Goal: Transaction & Acquisition: Purchase product/service

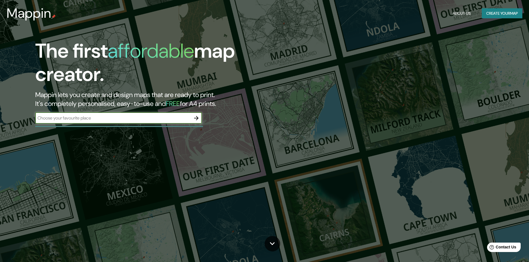
click at [193, 117] on icon "button" at bounding box center [196, 118] width 7 height 7
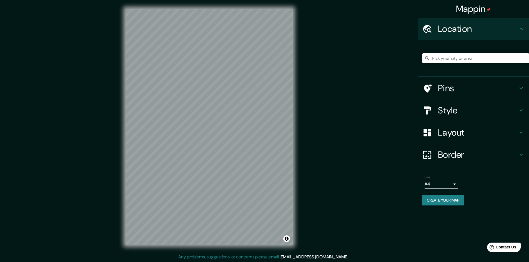
click at [459, 60] on input "Pick your city or area" at bounding box center [475, 58] width 107 height 10
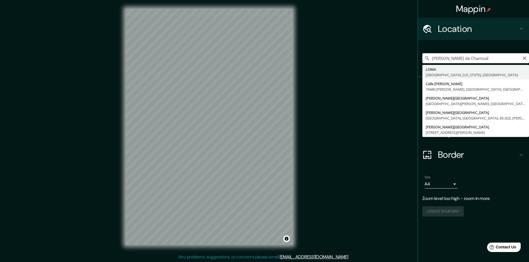
click at [491, 62] on input "[PERSON_NAME] de Chamizal" at bounding box center [475, 58] width 107 height 10
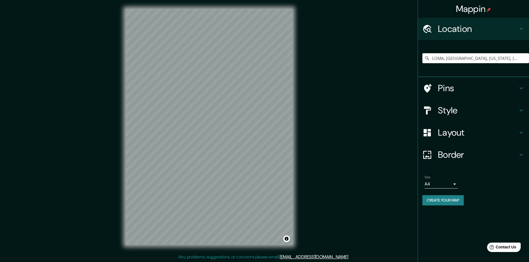
click at [491, 62] on input "LOMA, [GEOGRAPHIC_DATA], [US_STATE], [GEOGRAPHIC_DATA]" at bounding box center [475, 58] width 107 height 10
click at [487, 59] on input "LOMA, [GEOGRAPHIC_DATA], [US_STATE], [GEOGRAPHIC_DATA]" at bounding box center [475, 58] width 107 height 10
click at [482, 55] on input "LOMA, [GEOGRAPHIC_DATA], [US_STATE], [GEOGRAPHIC_DATA]" at bounding box center [475, 58] width 107 height 10
click at [481, 56] on input "LOMA, [GEOGRAPHIC_DATA], [US_STATE], [GEOGRAPHIC_DATA]" at bounding box center [475, 58] width 107 height 10
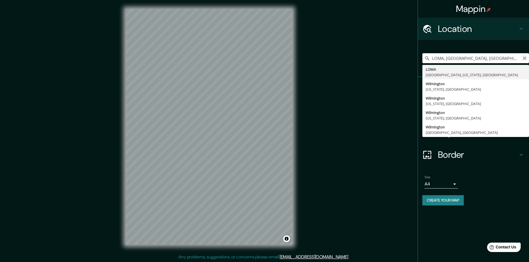
type input "LOMA, [GEOGRAPHIC_DATA], [GEOGRAPHIC_DATA], [GEOGRAPHIC_DATA]"
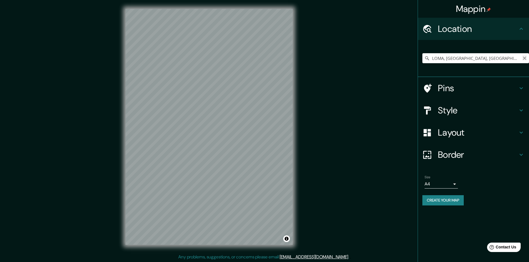
click at [524, 60] on icon "Clear" at bounding box center [524, 58] width 4 height 4
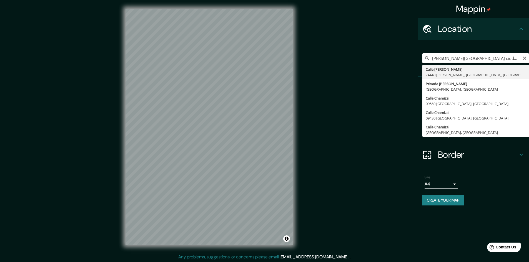
click at [499, 59] on input "[PERSON_NAME][GEOGRAPHIC_DATA] ciudad de [GEOGRAPHIC_DATA]" at bounding box center [475, 58] width 107 height 10
click at [501, 59] on input "[PERSON_NAME][GEOGRAPHIC_DATA] ciudad de [GEOGRAPHIC_DATA]" at bounding box center [475, 58] width 107 height 10
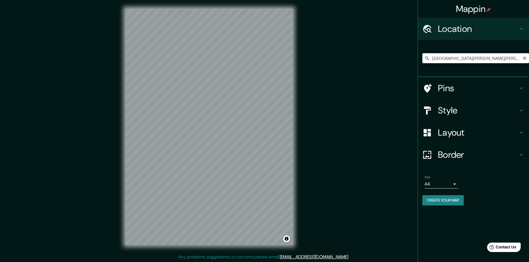
click at [463, 58] on input "[GEOGRAPHIC_DATA][PERSON_NAME][PERSON_NAME], [GEOGRAPHIC_DATA], [GEOGRAPHIC_DAT…" at bounding box center [475, 58] width 107 height 10
type input "[GEOGRAPHIC_DATA][PERSON_NAME][PERSON_NAME], [GEOGRAPHIC_DATA], [GEOGRAPHIC_DAT…"
click at [525, 59] on icon "Clear" at bounding box center [523, 58] width 3 height 3
click at [489, 58] on input "Anáhuac, [GEOGRAPHIC_DATA], [GEOGRAPHIC_DATA]" at bounding box center [475, 58] width 107 height 10
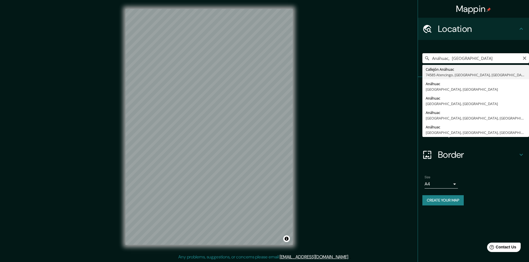
click at [473, 58] on input "Anáhuac, [GEOGRAPHIC_DATA]" at bounding box center [475, 58] width 107 height 10
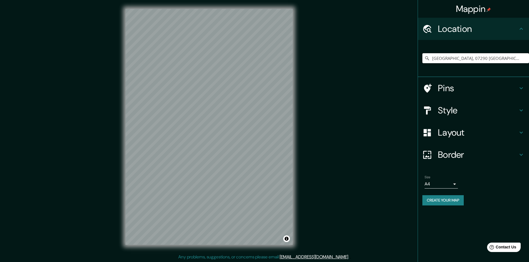
type input "[GEOGRAPHIC_DATA], 07290 [GEOGRAPHIC_DATA], [GEOGRAPHIC_DATA]"
click at [498, 62] on input "[GEOGRAPHIC_DATA], 07290 [GEOGRAPHIC_DATA], [GEOGRAPHIC_DATA]" at bounding box center [475, 58] width 107 height 10
click at [524, 60] on icon "Clear" at bounding box center [524, 58] width 4 height 4
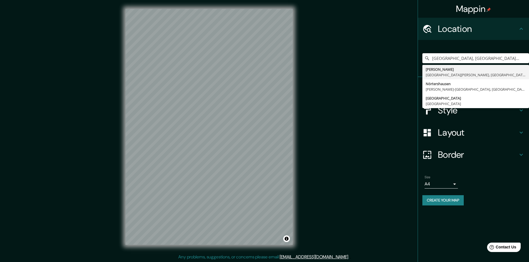
scroll to position [1, 0]
type input "[GEOGRAPHIC_DATA], [GEOGRAPHIC_DATA], [GEOGRAPHIC_DATA]"
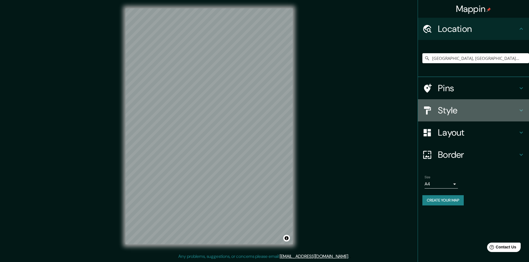
click at [441, 106] on h4 "Style" at bounding box center [478, 110] width 80 height 11
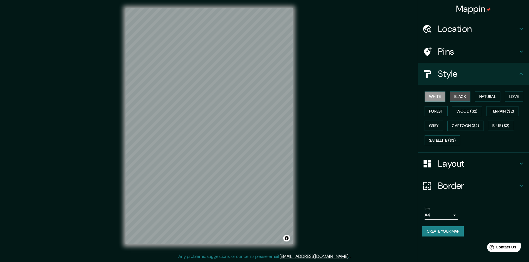
click at [459, 97] on button "Black" at bounding box center [459, 97] width 21 height 10
click at [437, 97] on button "White" at bounding box center [434, 97] width 21 height 10
click at [441, 110] on button "Forest" at bounding box center [435, 111] width 23 height 10
click at [488, 97] on button "Natural" at bounding box center [487, 97] width 26 height 10
click at [468, 113] on button "Wood ($2)" at bounding box center [467, 111] width 30 height 10
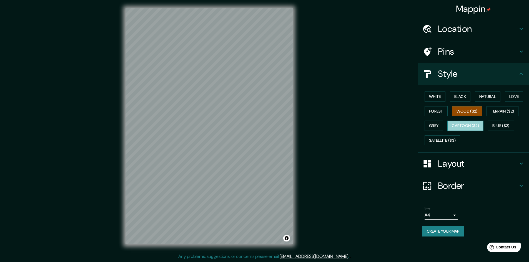
click at [469, 127] on button "Cartoon ($2)" at bounding box center [465, 126] width 36 height 10
click at [517, 95] on button "Love" at bounding box center [513, 97] width 18 height 10
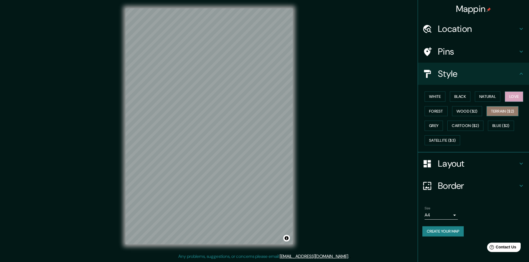
click at [513, 110] on button "Terrain ($2)" at bounding box center [502, 111] width 32 height 10
click at [503, 127] on button "Blue ($2)" at bounding box center [501, 126] width 26 height 10
click at [505, 115] on button "Terrain ($2)" at bounding box center [502, 111] width 32 height 10
click at [433, 111] on button "Forest" at bounding box center [435, 111] width 23 height 10
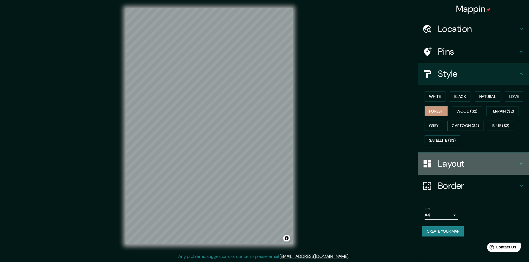
click at [452, 168] on h4 "Layout" at bounding box center [478, 163] width 80 height 11
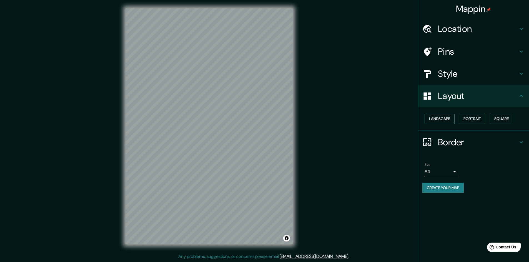
click at [448, 120] on button "Landscape" at bounding box center [439, 119] width 30 height 10
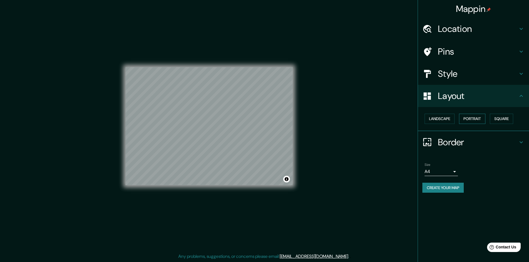
click at [467, 120] on button "Portrait" at bounding box center [472, 119] width 26 height 10
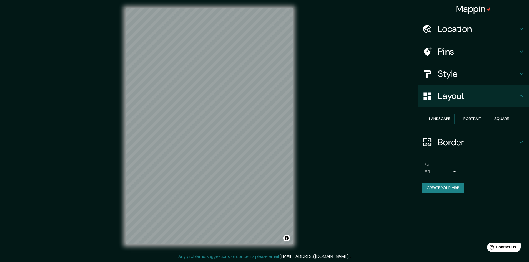
click at [499, 120] on button "Square" at bounding box center [500, 119] width 23 height 10
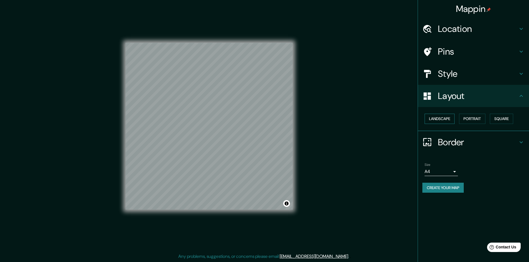
click at [445, 121] on button "Landscape" at bounding box center [439, 119] width 30 height 10
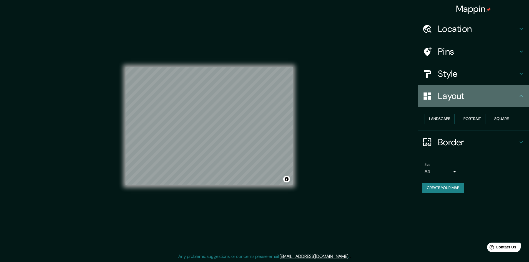
click at [522, 93] on icon at bounding box center [520, 96] width 7 height 7
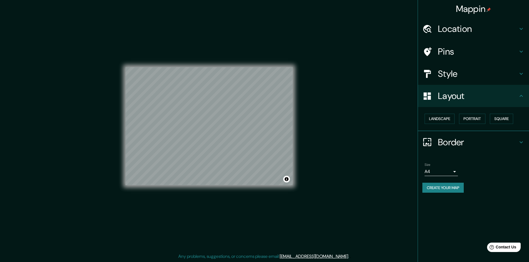
click at [523, 143] on icon at bounding box center [520, 142] width 7 height 7
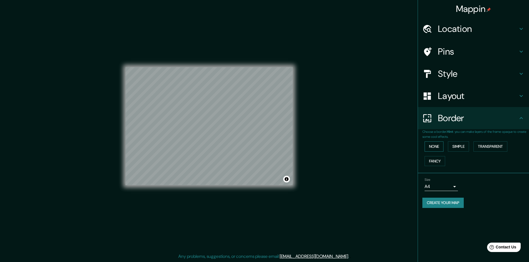
click at [437, 149] on button "None" at bounding box center [433, 147] width 19 height 10
click at [437, 161] on button "Fancy" at bounding box center [434, 161] width 21 height 10
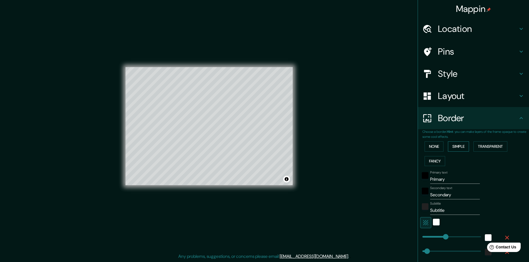
click at [455, 144] on button "Simple" at bounding box center [458, 147] width 21 height 10
click at [479, 145] on button "Transparent" at bounding box center [490, 147] width 34 height 10
click at [434, 146] on button "None" at bounding box center [433, 147] width 19 height 10
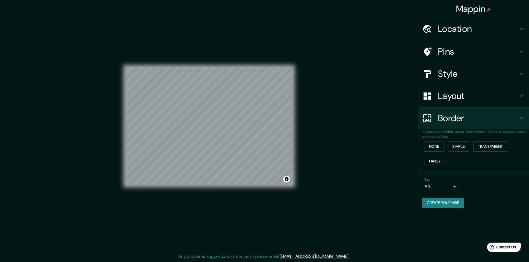
click at [457, 205] on button "Create your map" at bounding box center [442, 203] width 41 height 10
click at [454, 29] on h4 "Location" at bounding box center [478, 28] width 80 height 11
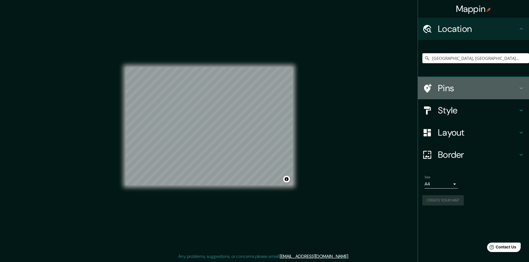
click at [446, 89] on h4 "Pins" at bounding box center [478, 88] width 80 height 11
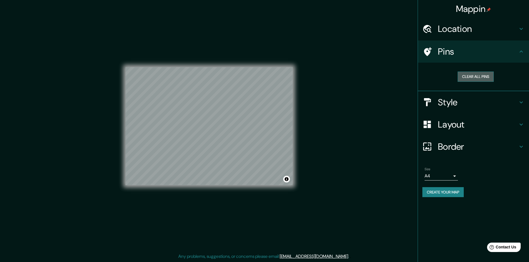
click at [468, 75] on button "Clear all pins" at bounding box center [475, 77] width 36 height 10
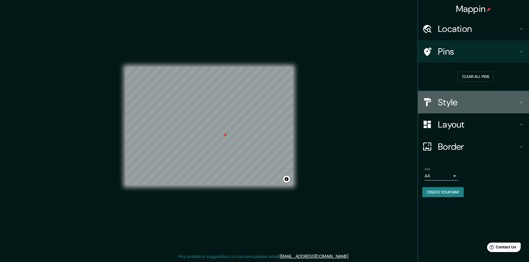
click at [449, 102] on h4 "Style" at bounding box center [478, 102] width 80 height 11
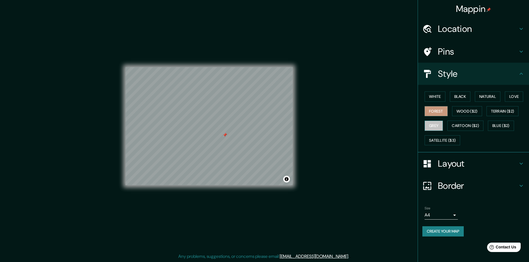
click at [434, 123] on button "Grey" at bounding box center [433, 126] width 18 height 10
click at [434, 113] on button "Forest" at bounding box center [435, 111] width 23 height 10
click at [452, 211] on body "Mappin Location [GEOGRAPHIC_DATA] [GEOGRAPHIC_DATA], [GEOGRAPHIC_DATA], [GEOGRA…" at bounding box center [264, 130] width 529 height 262
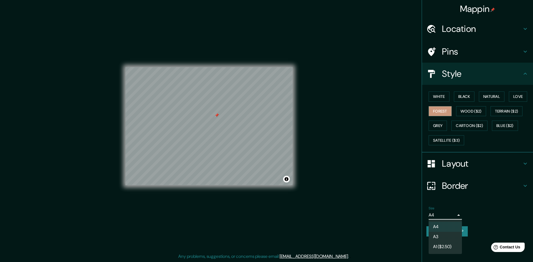
click at [446, 236] on li "A3" at bounding box center [444, 237] width 33 height 10
type input "a4"
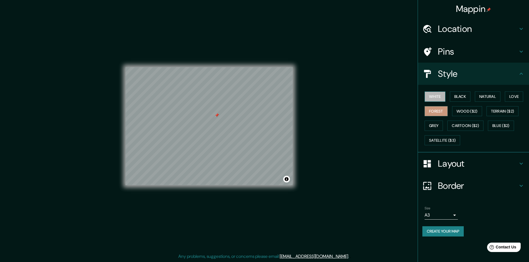
click at [435, 96] on button "White" at bounding box center [434, 97] width 21 height 10
click at [458, 96] on button "Black" at bounding box center [459, 97] width 21 height 10
click at [438, 110] on button "Forest" at bounding box center [435, 111] width 23 height 10
click at [503, 130] on button "Blue ($2)" at bounding box center [501, 126] width 26 height 10
click at [319, 210] on div "Mappin Location [GEOGRAPHIC_DATA] [GEOGRAPHIC_DATA], [GEOGRAPHIC_DATA], [GEOGRA…" at bounding box center [264, 130] width 529 height 263
